Goal: Task Accomplishment & Management: Use online tool/utility

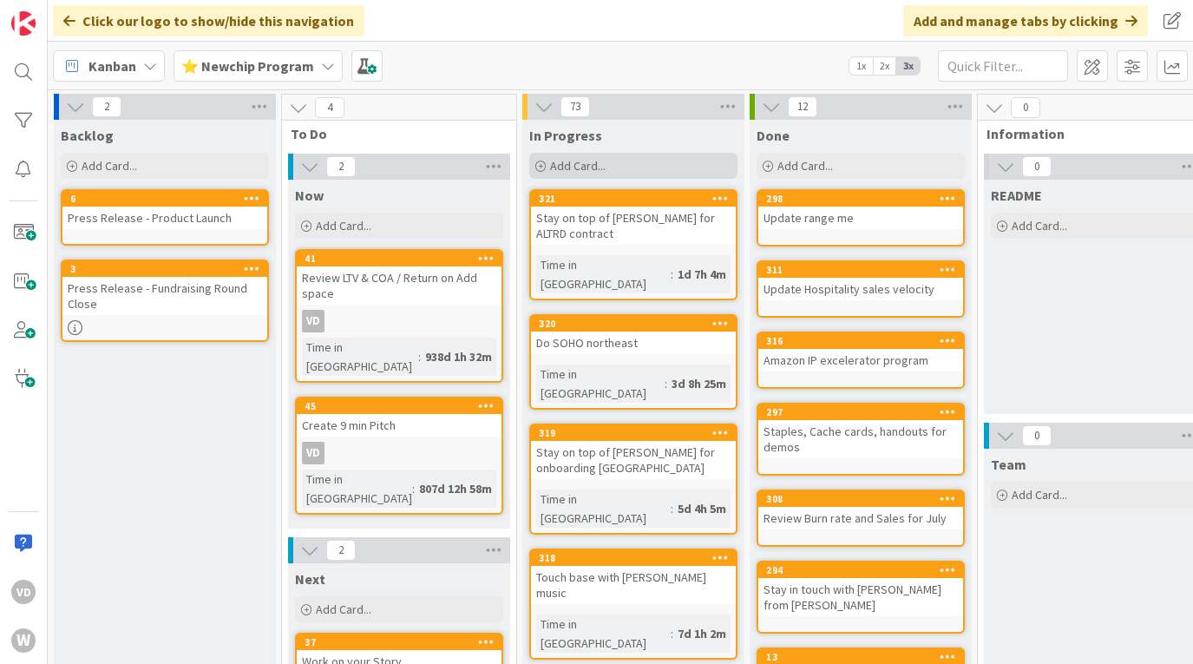
click at [601, 168] on span "Add Card..." at bounding box center [578, 166] width 56 height 16
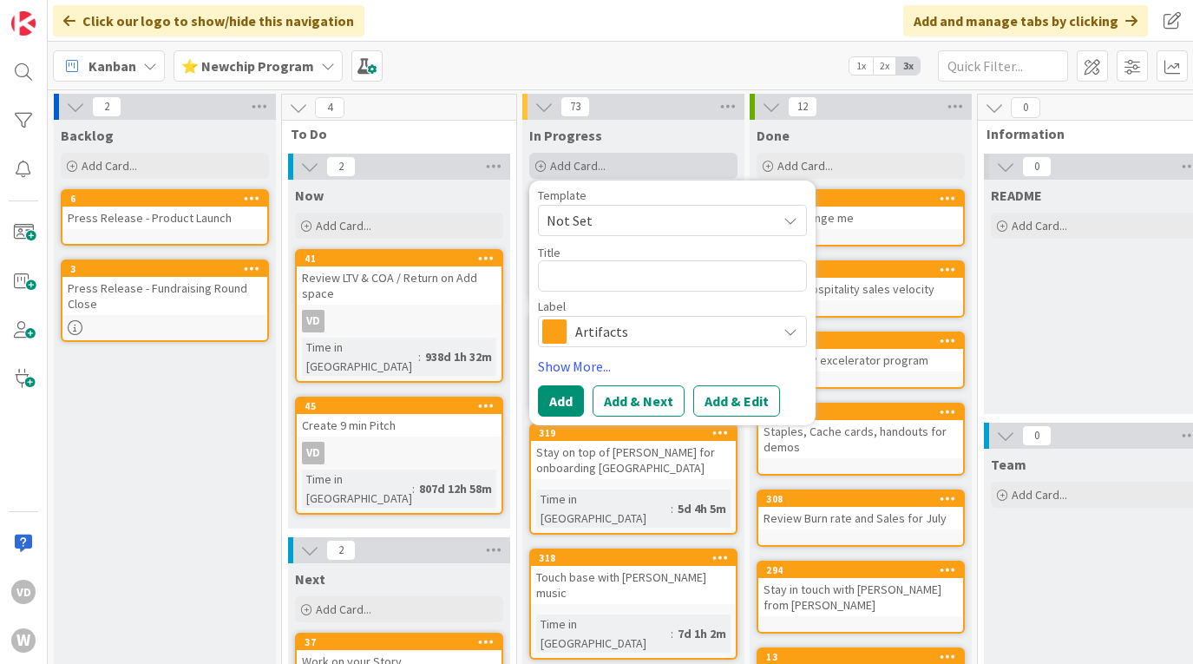
type textarea "x"
type textarea "E"
type textarea "x"
type textarea "Em"
type textarea "x"
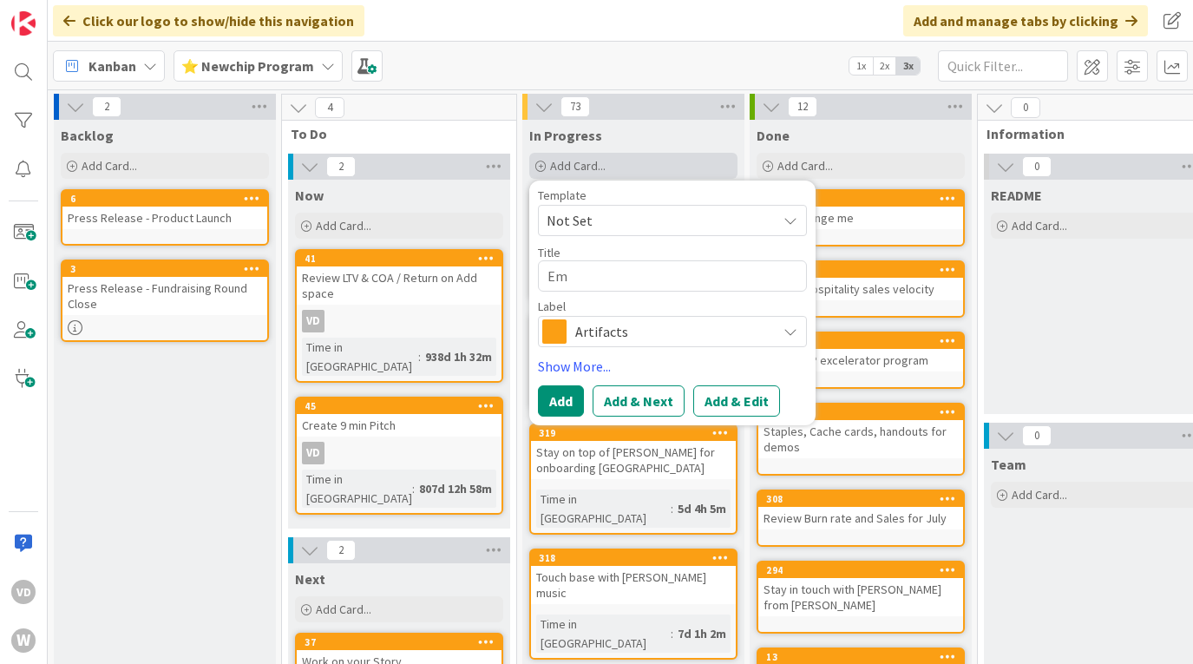
type textarea "Ema"
type textarea "x"
type textarea "Emai"
type textarea "x"
type textarea "Email"
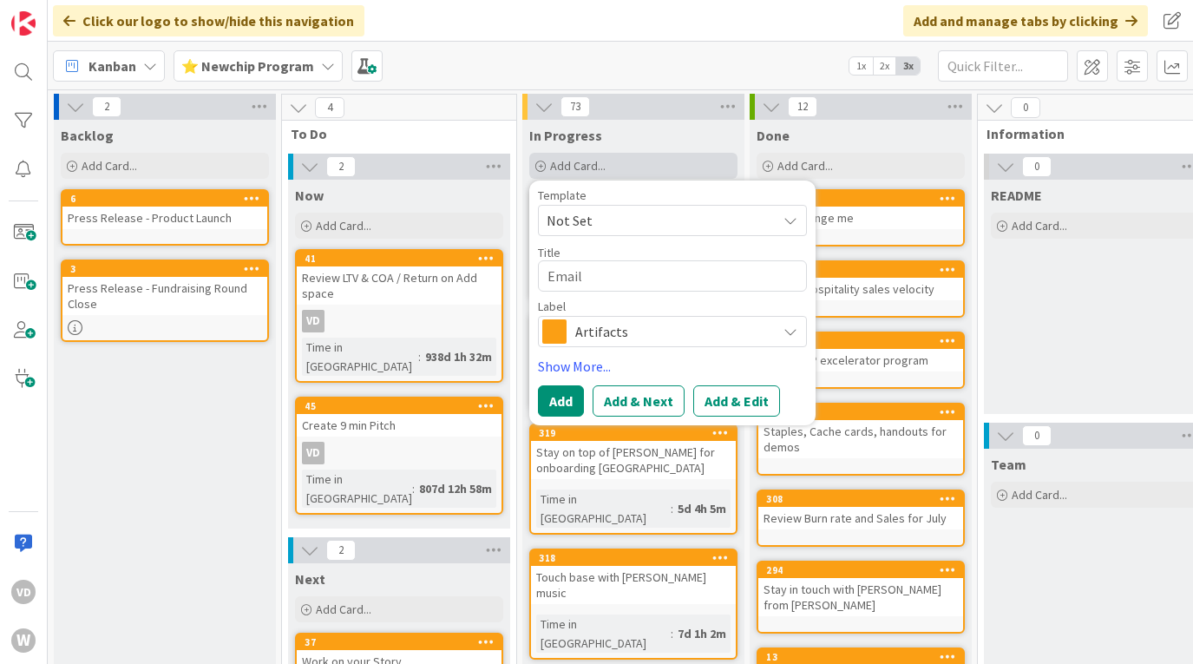
type textarea "x"
type textarea "Email S"
type textarea "x"
type textarea "Email Sy"
type textarea "x"
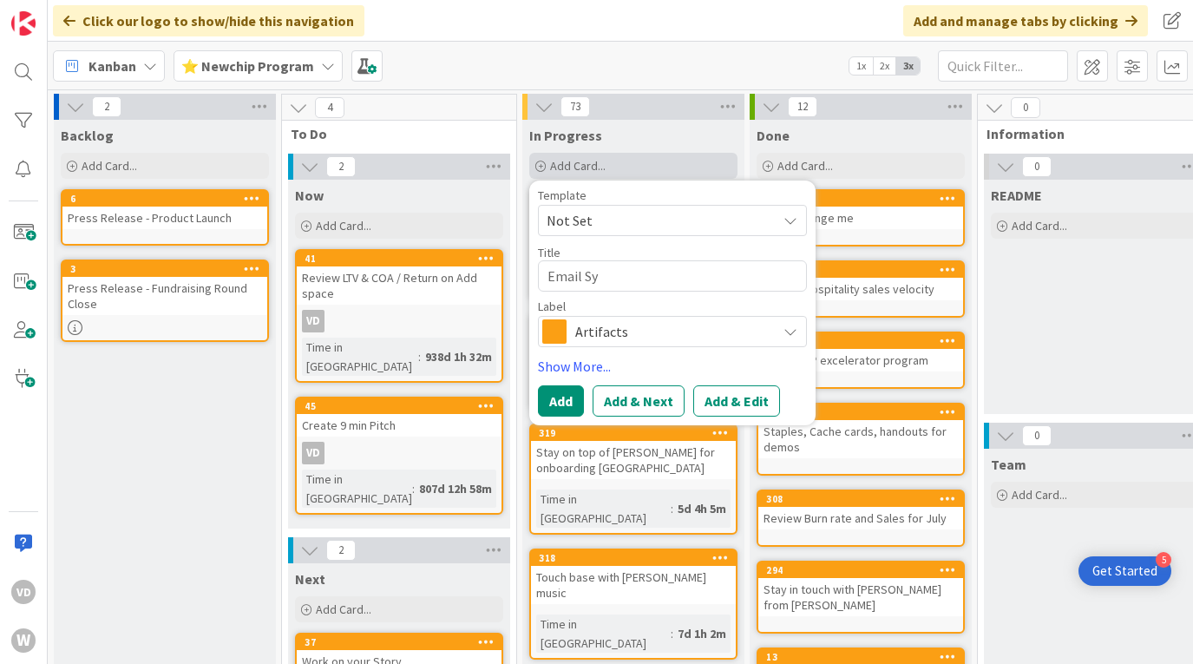
type textarea "Email Sys"
type textarea "x"
type textarea "Email Sysc"
type textarea "x"
type textarea "Email Sysco"
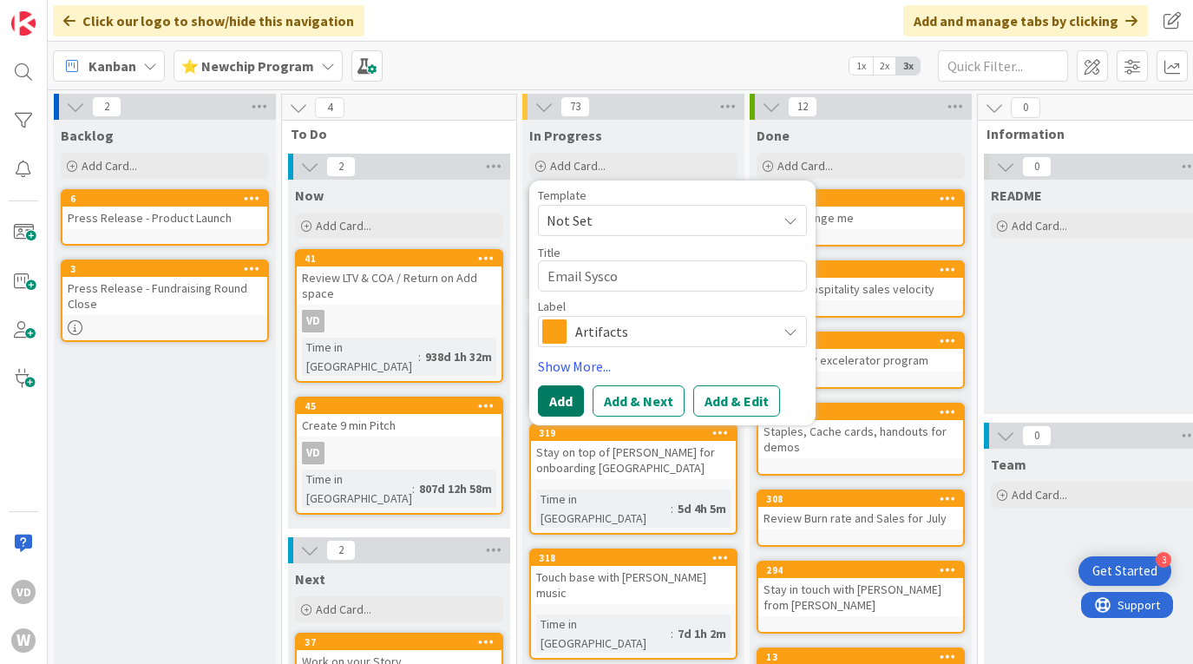
click at [560, 408] on button "Add" at bounding box center [561, 400] width 46 height 31
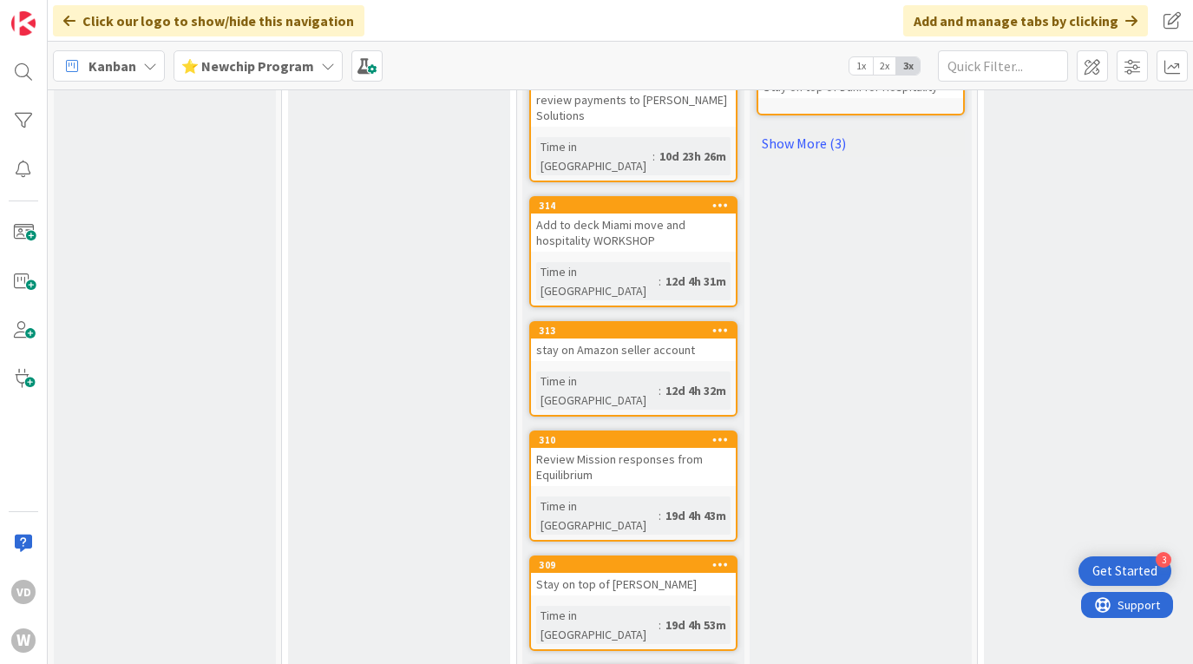
scroll to position [846, 0]
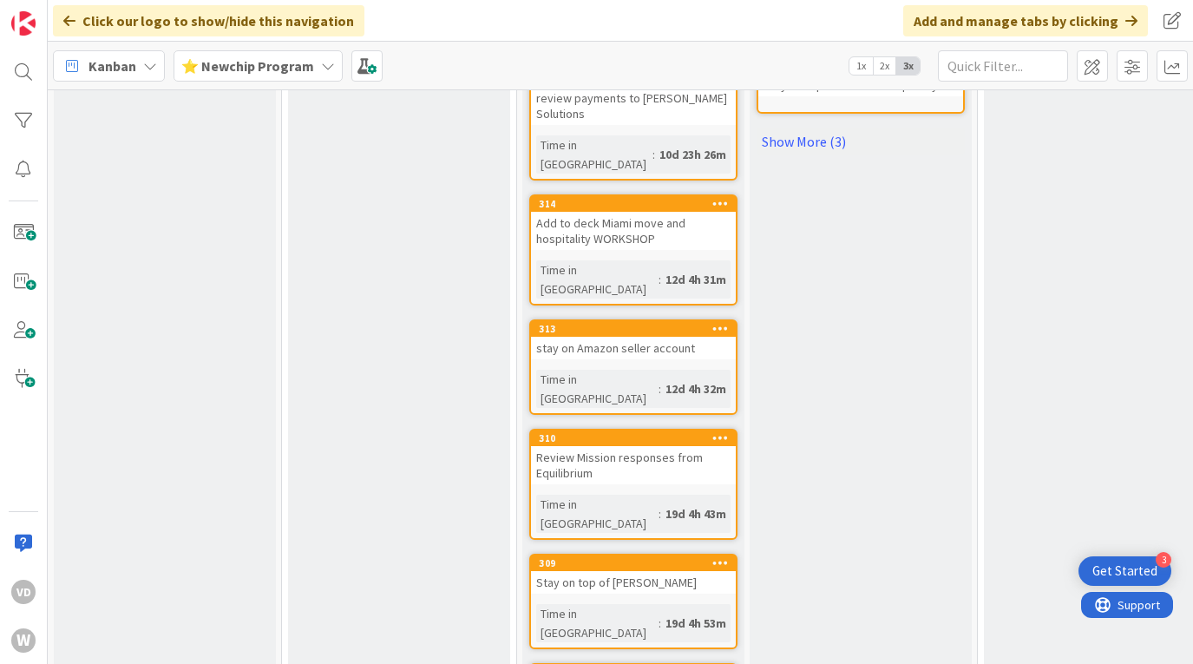
drag, startPoint x: 636, startPoint y: 271, endPoint x: 274, endPoint y: 0, distance: 451.8
